Goal: Information Seeking & Learning: Learn about a topic

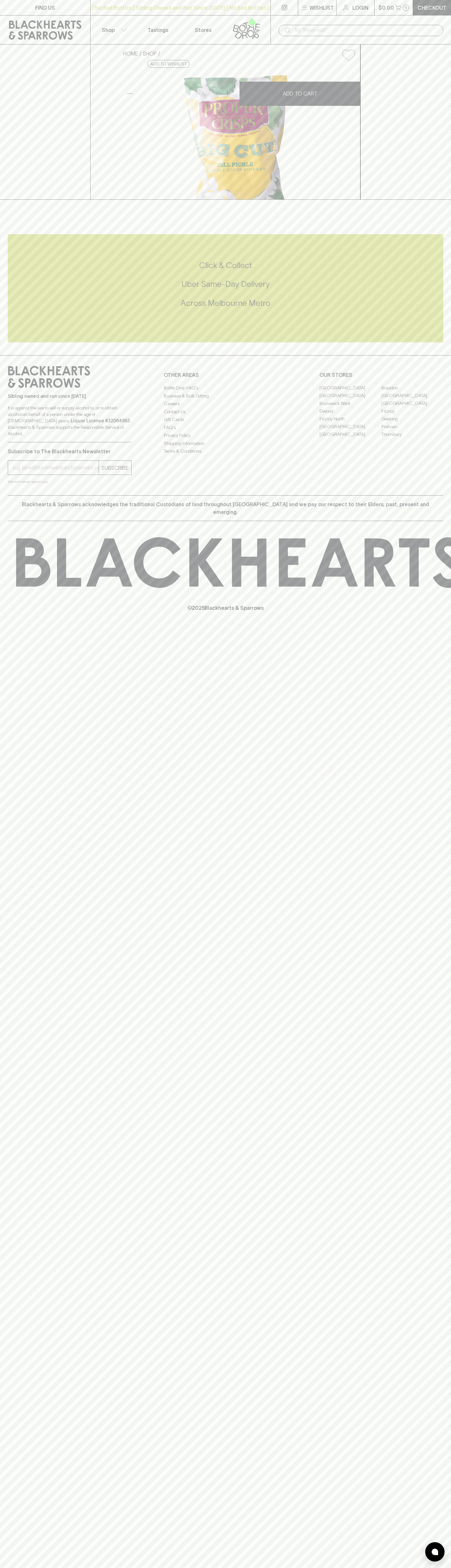
click at [200, 1] on div "| No Bad Bottles | Sibling Owned and Run Since [DATE] | No Bad Bottles | Siblin…" at bounding box center [180, 7] width 181 height 16
click at [279, 1567] on html "FIND US | No Bad Bottles | Sibling Owned and Run Since [DATE] | No Bad Bottles …" at bounding box center [226, 784] width 451 height 1568
click at [16, 1279] on div "FIND US | No Bad Bottles | Sibling Owned and Run Since [DATE] | No Bad Bottles …" at bounding box center [226, 784] width 451 height 1568
